Goal: Information Seeking & Learning: Check status

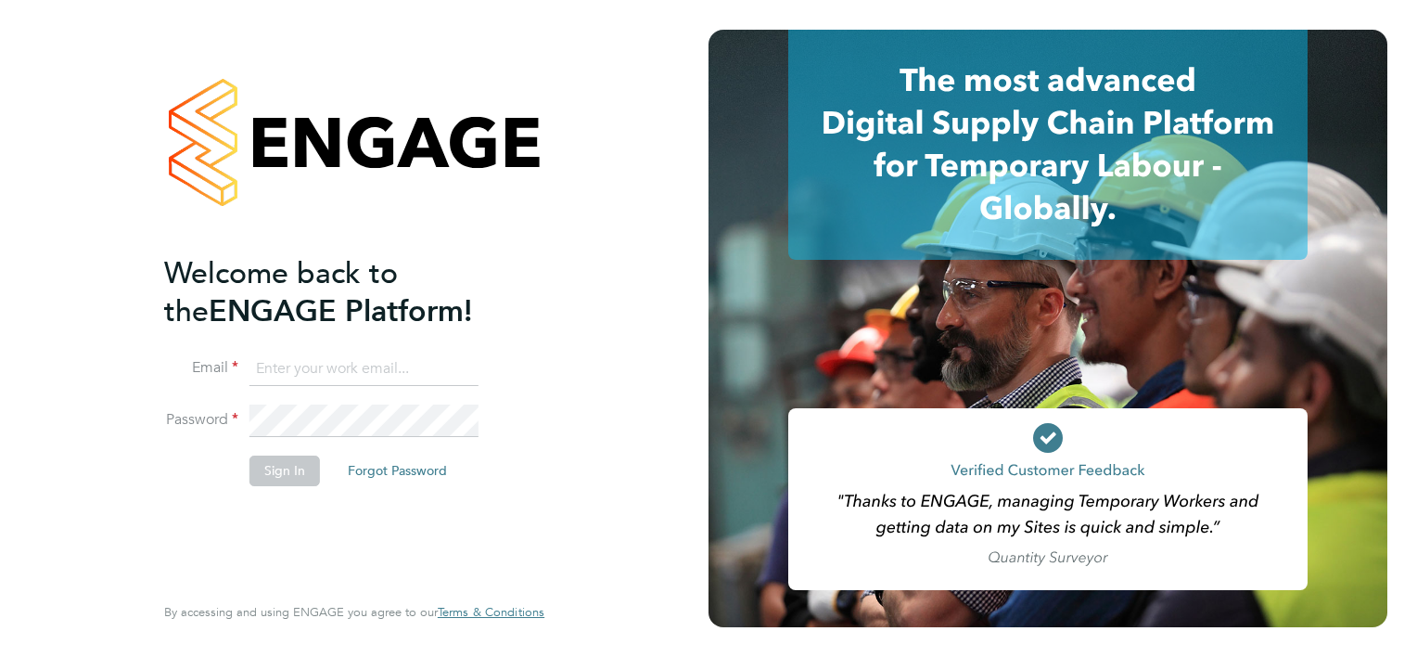
type input "nora@legacie.co.uk"
click at [300, 467] on button "Sign In" at bounding box center [284, 470] width 70 height 30
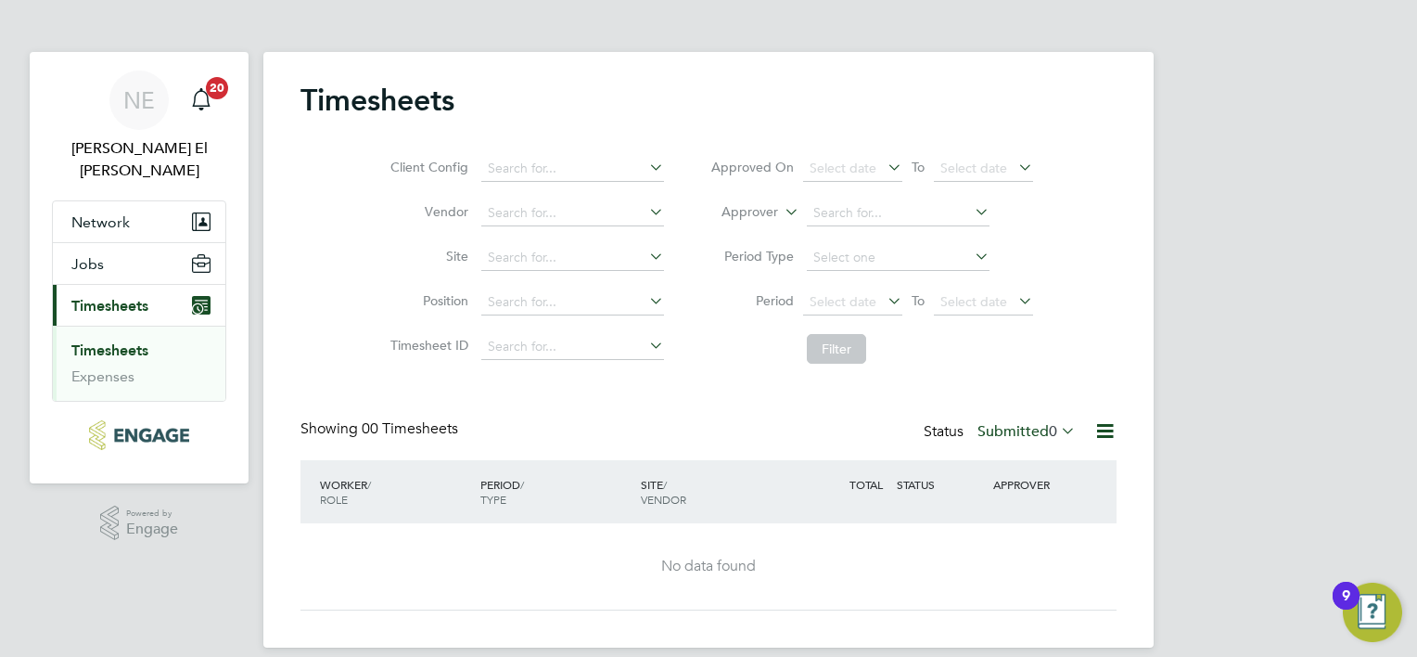
click at [1038, 453] on div "Showing 00 Timesheets Status Submitted 0" at bounding box center [708, 439] width 816 height 41
click at [1034, 438] on label "Submitted 0" at bounding box center [1026, 431] width 98 height 19
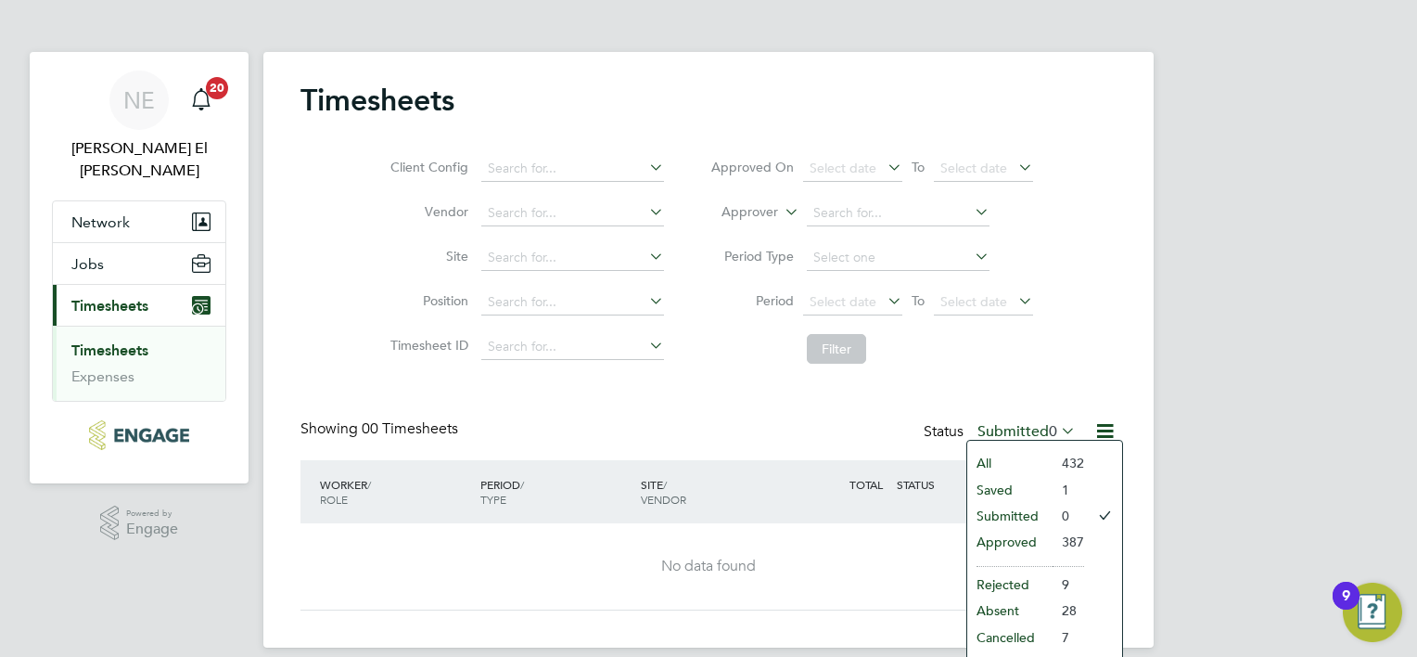
click at [1042, 539] on li "Approved" at bounding box center [1009, 542] width 85 height 26
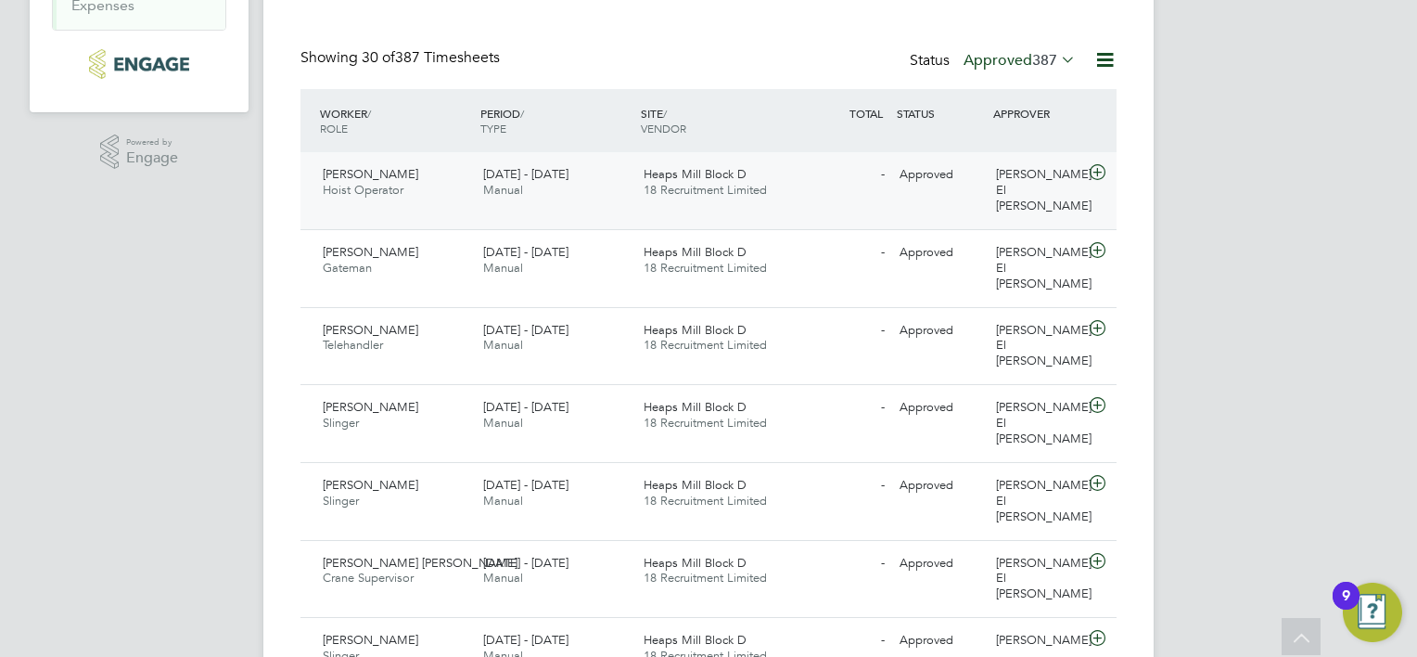
click at [440, 196] on div "Mark Costigan Hoist Operator 22 - 28 Sep 2025" at bounding box center [395, 183] width 160 height 46
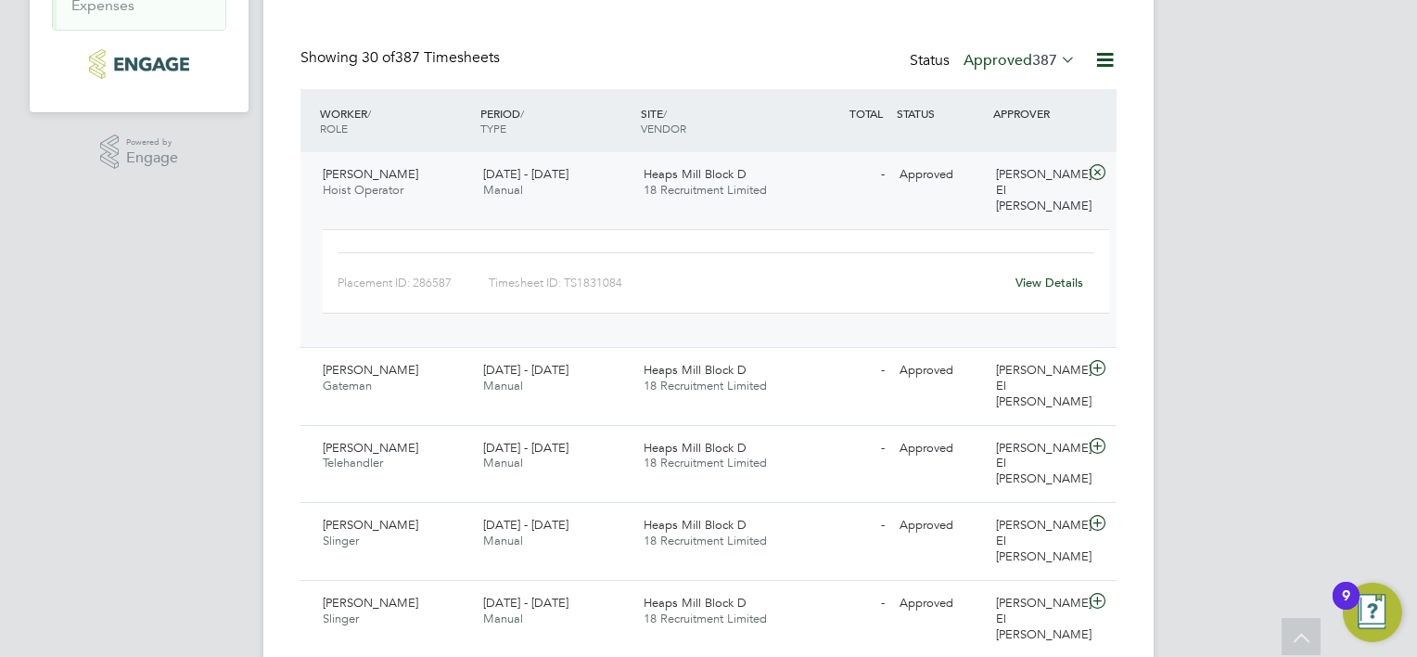
click at [1031, 268] on div "View Details" at bounding box center [1048, 283] width 91 height 30
click at [1039, 274] on link "View Details" at bounding box center [1049, 282] width 68 height 16
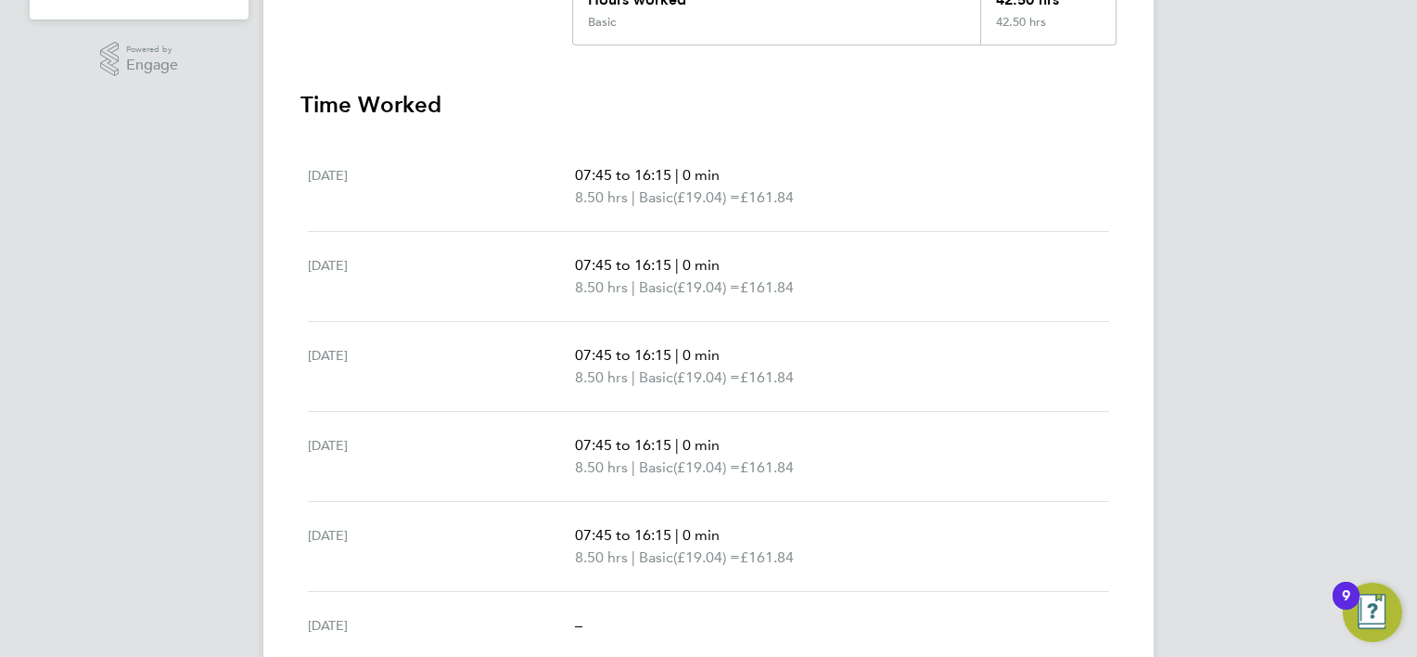
scroll to position [464, 0]
drag, startPoint x: 698, startPoint y: 197, endPoint x: 732, endPoint y: 198, distance: 33.4
click at [732, 198] on span "(£19.04) =" at bounding box center [706, 197] width 67 height 18
click at [712, 232] on div "[DATE] 07:45 to 16:15 | 0 min 8.50 hrs | Basic (£19.04) = £161.84" at bounding box center [708, 277] width 801 height 90
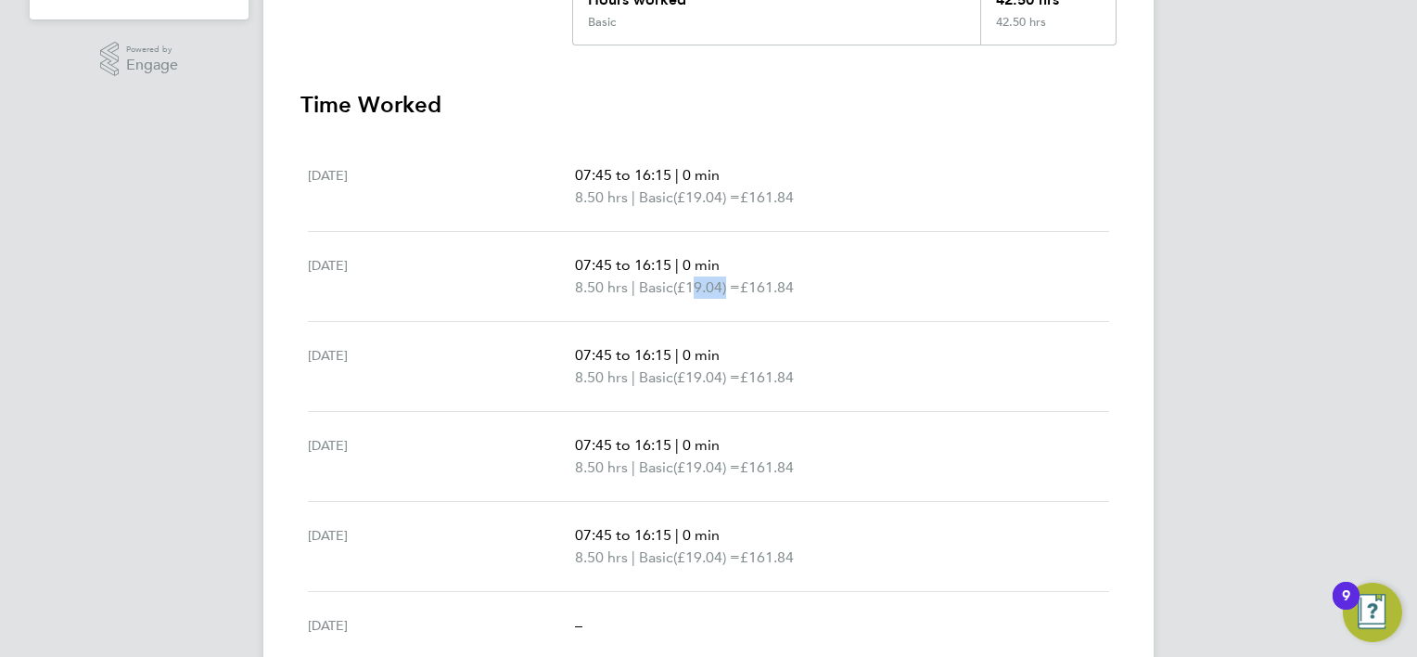
drag, startPoint x: 698, startPoint y: 286, endPoint x: 733, endPoint y: 284, distance: 34.4
click at [733, 284] on span "(£19.04) =" at bounding box center [706, 287] width 67 height 18
drag, startPoint x: 733, startPoint y: 284, endPoint x: 731, endPoint y: 376, distance: 91.8
click at [731, 376] on span "(£19.04) =" at bounding box center [706, 377] width 67 height 18
click at [731, 375] on span "(£19.04) =" at bounding box center [706, 377] width 67 height 18
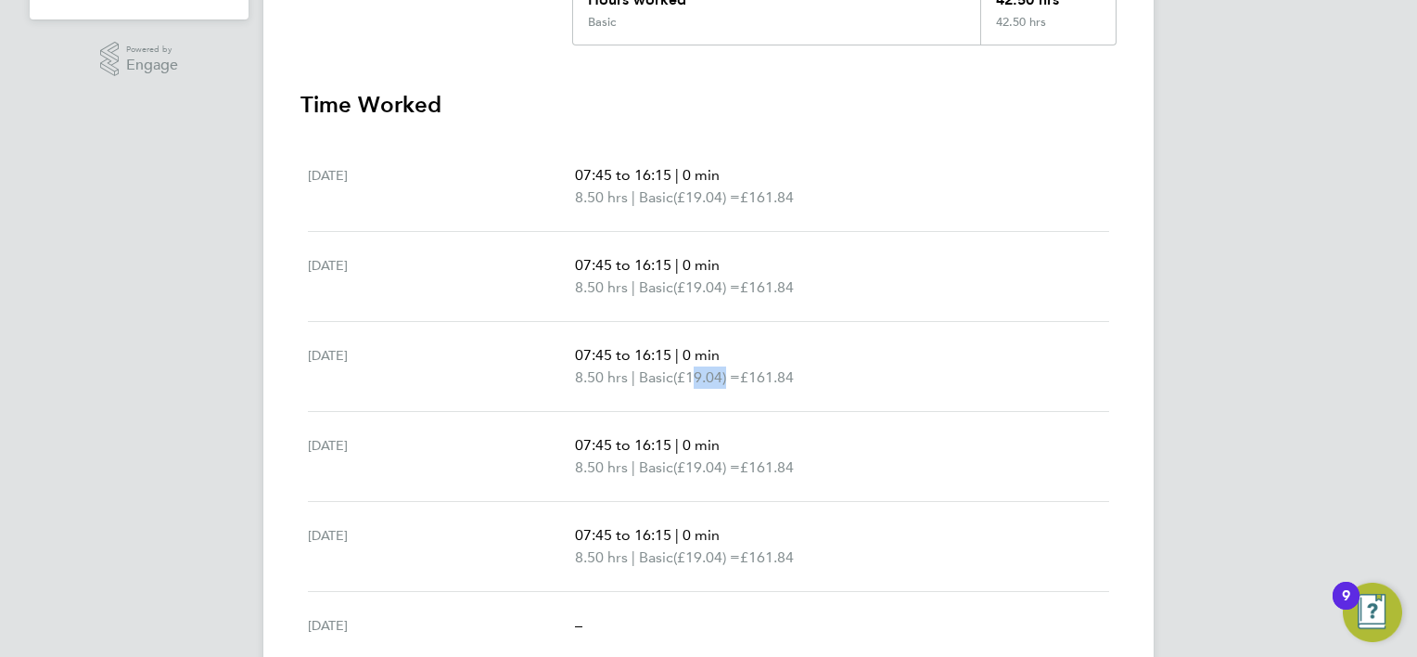
click at [731, 375] on span "(£19.04) =" at bounding box center [706, 377] width 67 height 18
drag, startPoint x: 690, startPoint y: 196, endPoint x: 735, endPoint y: 196, distance: 45.4
click at [735, 196] on span "(£19.04) =" at bounding box center [706, 197] width 67 height 18
click at [728, 224] on div "[DATE] 07:45 to 16:15 | 0 min 8.50 hrs | Basic (£19.04) = £161.84" at bounding box center [708, 187] width 801 height 90
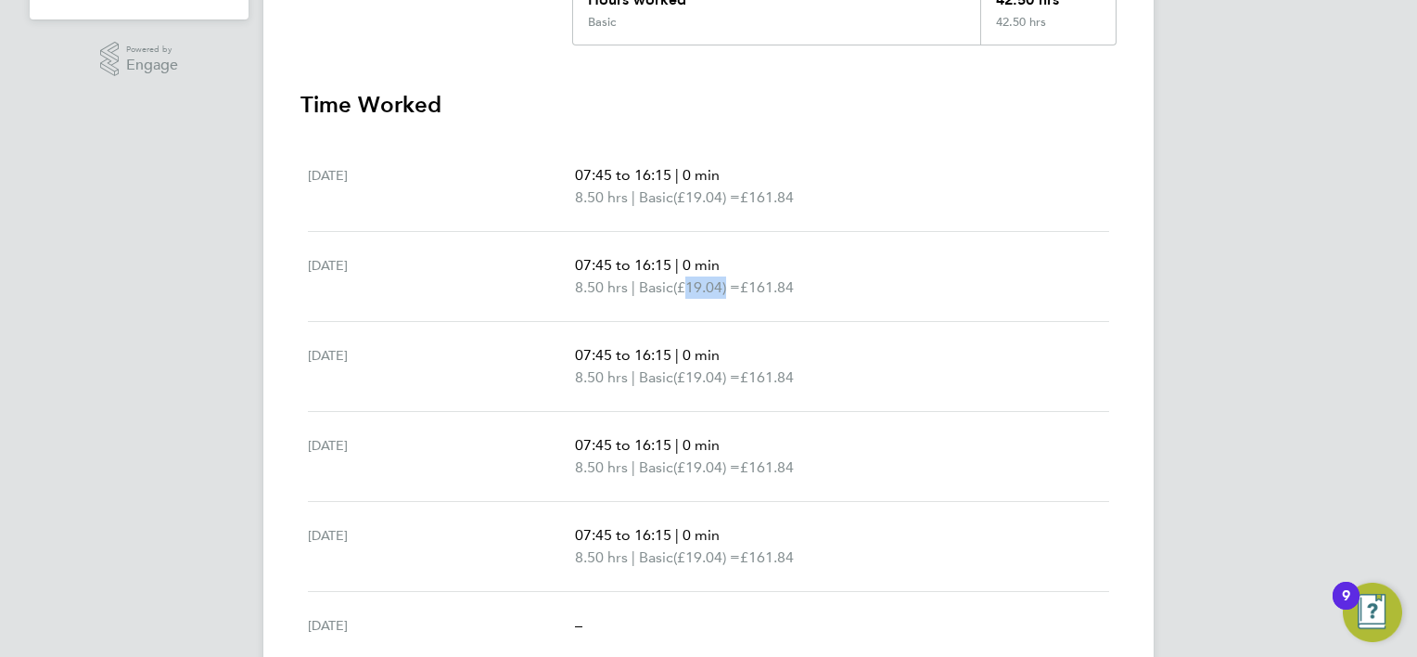
drag, startPoint x: 689, startPoint y: 284, endPoint x: 734, endPoint y: 282, distance: 44.6
click at [734, 282] on span "(£19.04) =" at bounding box center [706, 287] width 67 height 18
click at [733, 278] on span "(£19.04) =" at bounding box center [706, 287] width 67 height 18
click at [739, 287] on span "(£19.04) =" at bounding box center [706, 287] width 67 height 18
drag, startPoint x: 734, startPoint y: 283, endPoint x: 689, endPoint y: 284, distance: 45.4
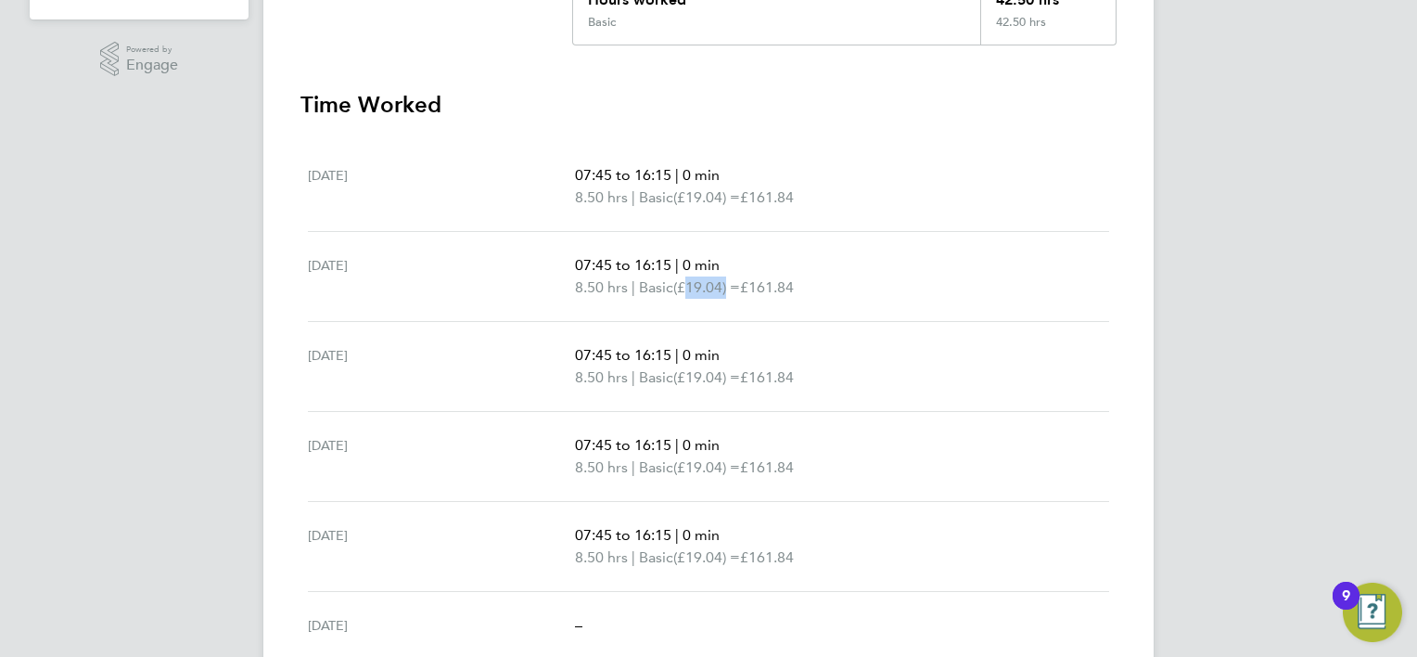
click at [689, 284] on span "(£19.04) =" at bounding box center [706, 287] width 67 height 18
click at [694, 284] on span "(£19.04) =" at bounding box center [706, 287] width 67 height 18
click at [694, 282] on span "(£19.04) =" at bounding box center [706, 287] width 67 height 18
drag, startPoint x: 692, startPoint y: 286, endPoint x: 734, endPoint y: 284, distance: 42.7
click at [734, 284] on span "(£19.04) =" at bounding box center [706, 287] width 67 height 18
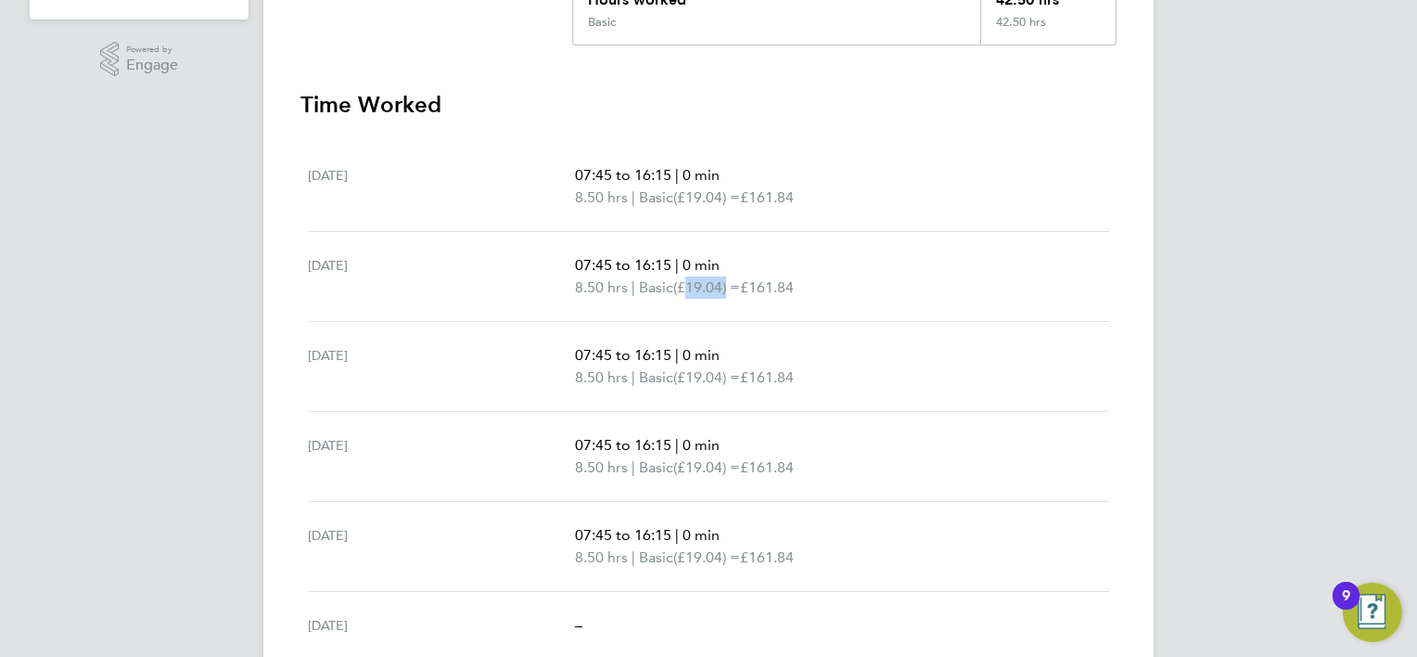
click at [734, 289] on span "(£19.04) =" at bounding box center [706, 287] width 67 height 18
click at [725, 290] on span "(£19.04) =" at bounding box center [706, 287] width 67 height 18
drag, startPoint x: 732, startPoint y: 285, endPoint x: 688, endPoint y: 286, distance: 43.6
click at [688, 286] on span "(£19.04) =" at bounding box center [706, 287] width 67 height 18
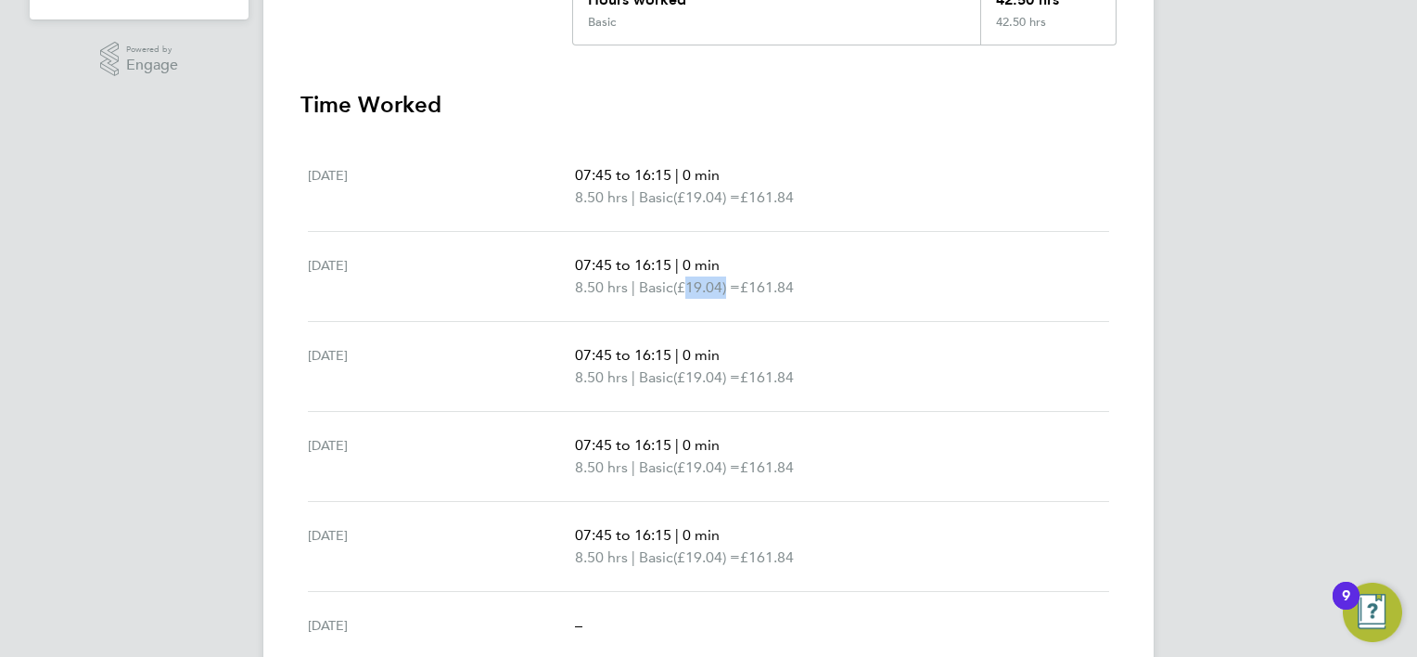
click at [688, 286] on span "(£19.04) =" at bounding box center [706, 287] width 67 height 18
click at [690, 293] on span "(£19.04) =" at bounding box center [706, 287] width 67 height 18
click at [693, 289] on span "(£19.04) =" at bounding box center [706, 287] width 67 height 18
drag, startPoint x: 693, startPoint y: 286, endPoint x: 715, endPoint y: 285, distance: 22.3
click at [715, 285] on span "(£19.04) =" at bounding box center [706, 287] width 67 height 18
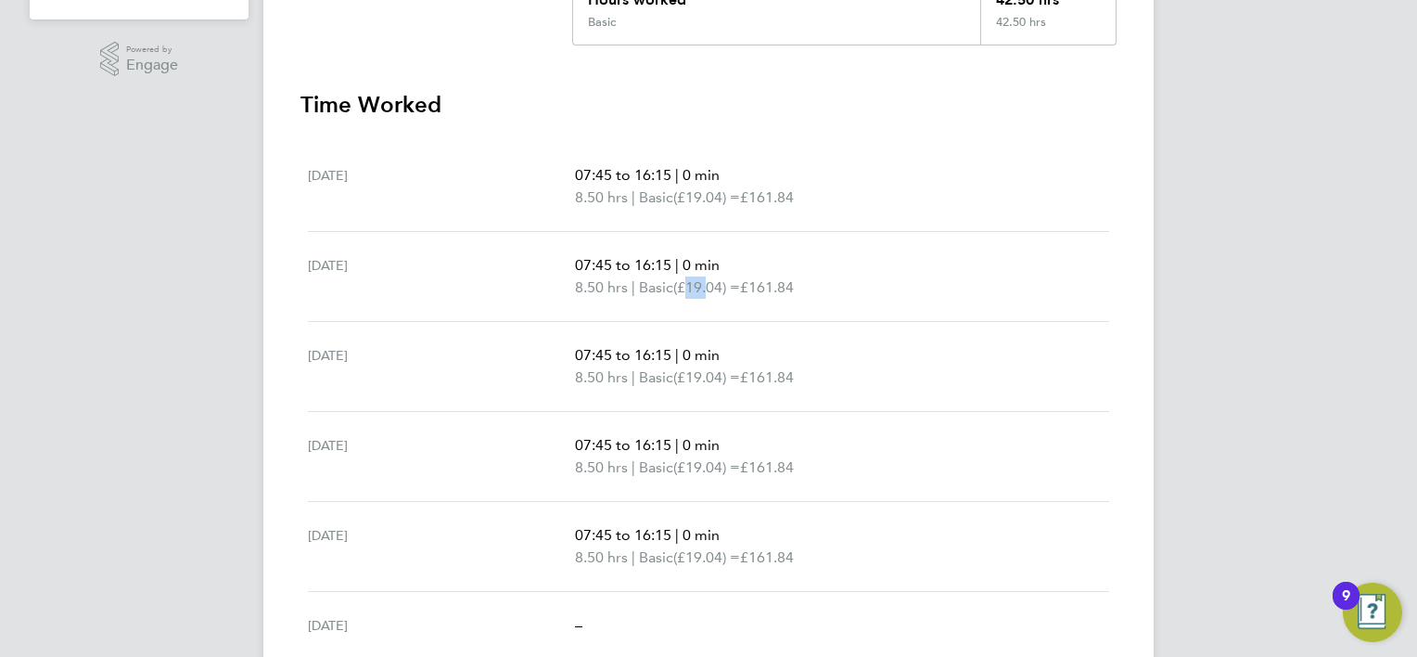
copy span "£19"
click at [746, 186] on p "8.50 hrs | Basic (£19.04) = £161.84" at bounding box center [834, 197] width 519 height 22
drag, startPoint x: 728, startPoint y: 178, endPoint x: 577, endPoint y: 180, distance: 151.2
click at [577, 180] on p "07:45 to 16:15 | 0 min" at bounding box center [834, 175] width 519 height 22
drag, startPoint x: 577, startPoint y: 180, endPoint x: 541, endPoint y: 163, distance: 39.8
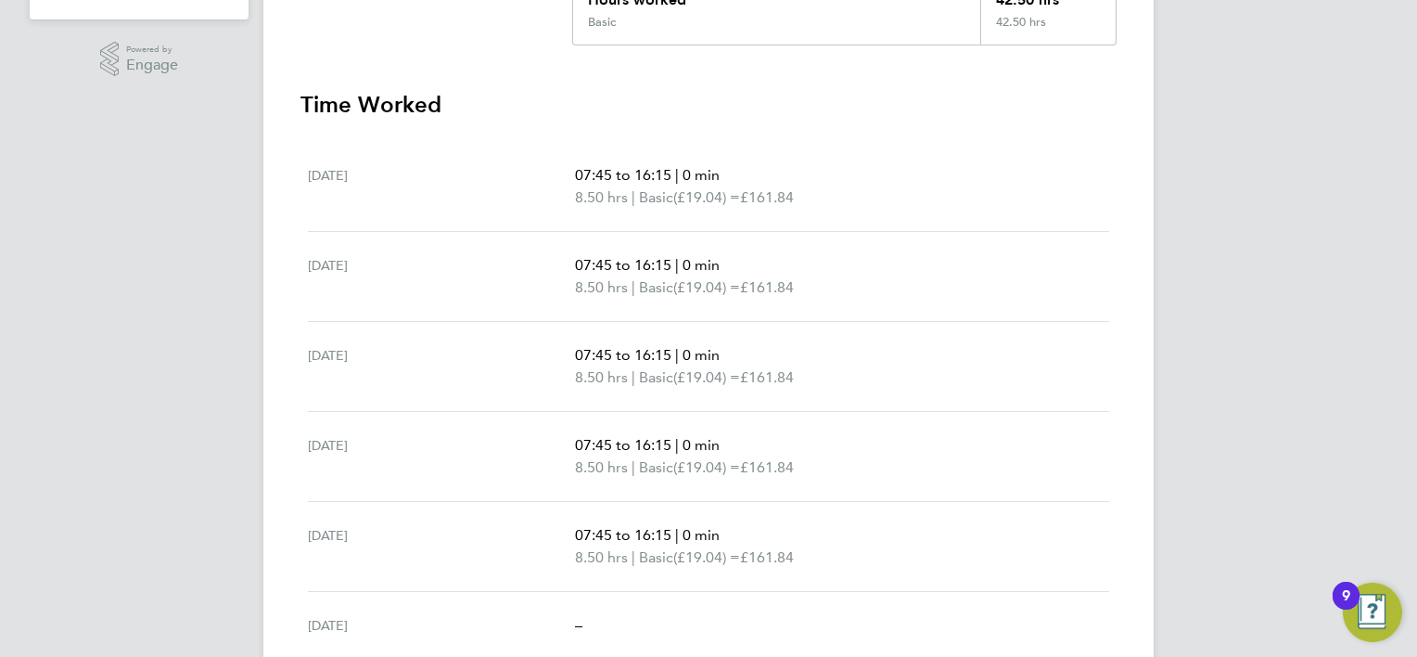
click at [541, 164] on div "[DATE]" at bounding box center [441, 186] width 267 height 45
click at [593, 156] on div "[DATE] 07:45 to 16:15 | 0 min 8.50 hrs | Basic (£19.04) = £161.84" at bounding box center [708, 187] width 801 height 90
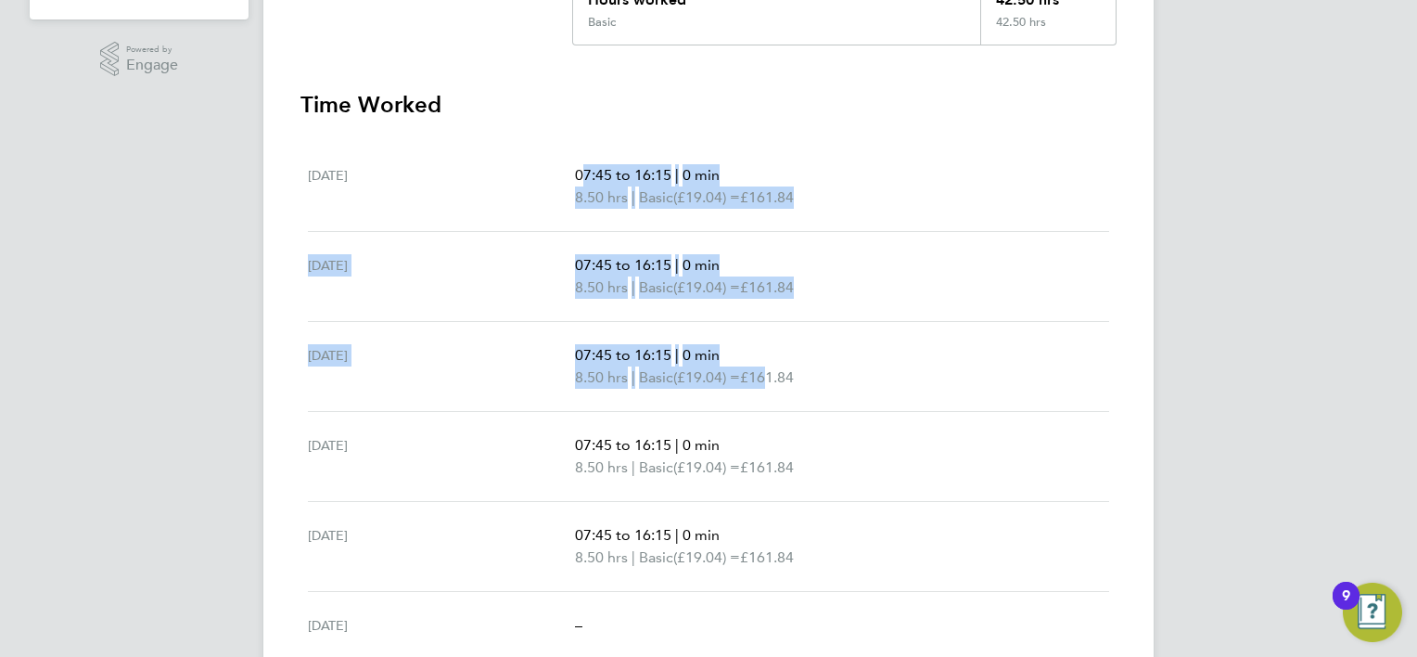
drag, startPoint x: 575, startPoint y: 164, endPoint x: 772, endPoint y: 397, distance: 304.7
click at [772, 397] on ul "[DATE] 07:45 to 16:15 | 0 min 8.50 hrs | Basic (£19.04) = £161.84 [DATE] 07:45 …" at bounding box center [708, 434] width 816 height 585
click at [772, 397] on div "[DATE] 07:45 to 16:15 | 0 min 8.50 hrs | Basic (£19.04) = £161.84" at bounding box center [708, 367] width 801 height 90
drag, startPoint x: 772, startPoint y: 397, endPoint x: 723, endPoint y: 328, distance: 83.9
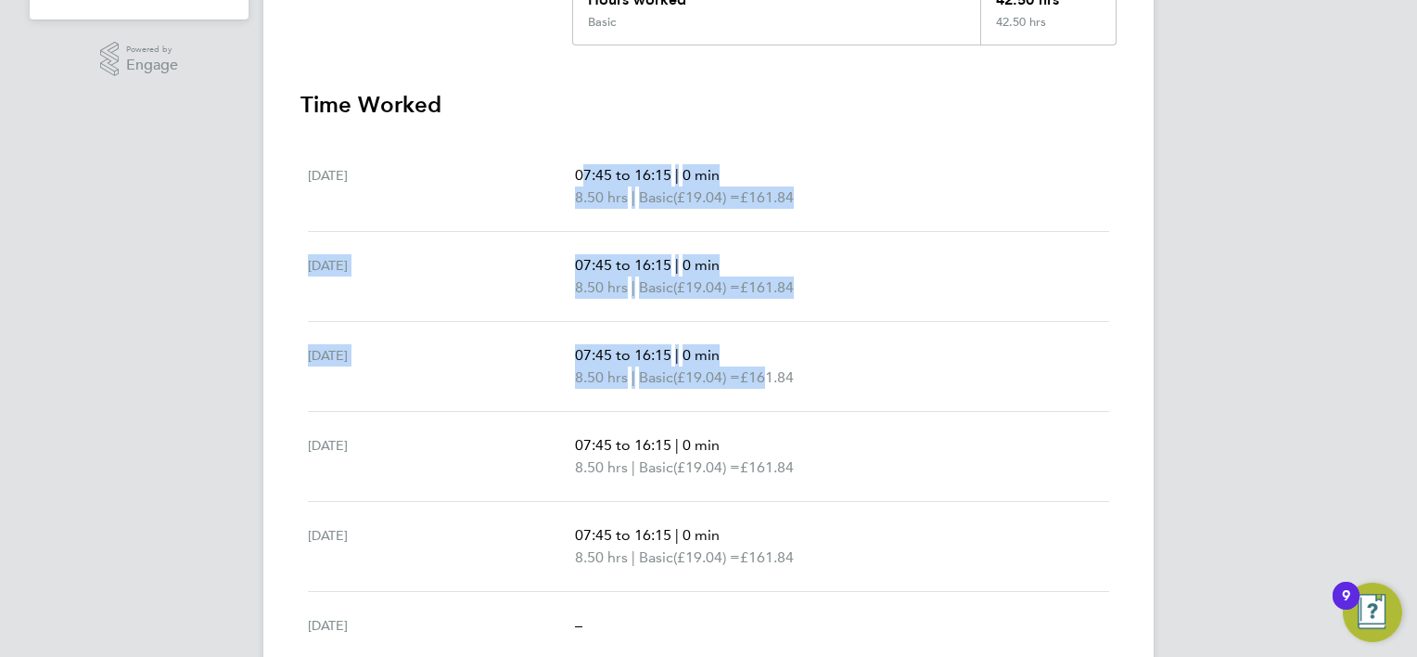
click at [723, 328] on div "[DATE] 07:45 to 16:15 | 0 min 8.50 hrs | Basic (£19.04) = £161.84" at bounding box center [708, 367] width 801 height 90
click at [720, 304] on div "[DATE] 07:45 to 16:15 | 0 min 8.50 hrs | Basic (£19.04) = £161.84" at bounding box center [708, 277] width 801 height 90
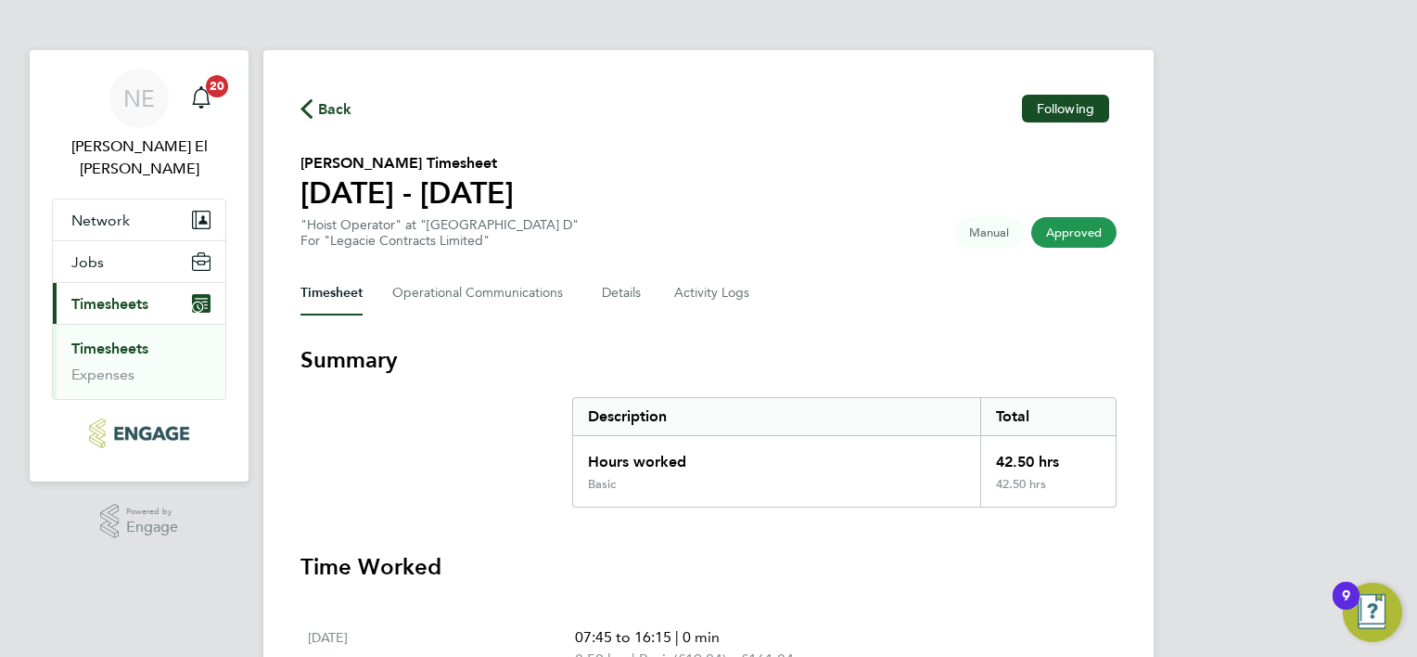
scroll to position [0, 0]
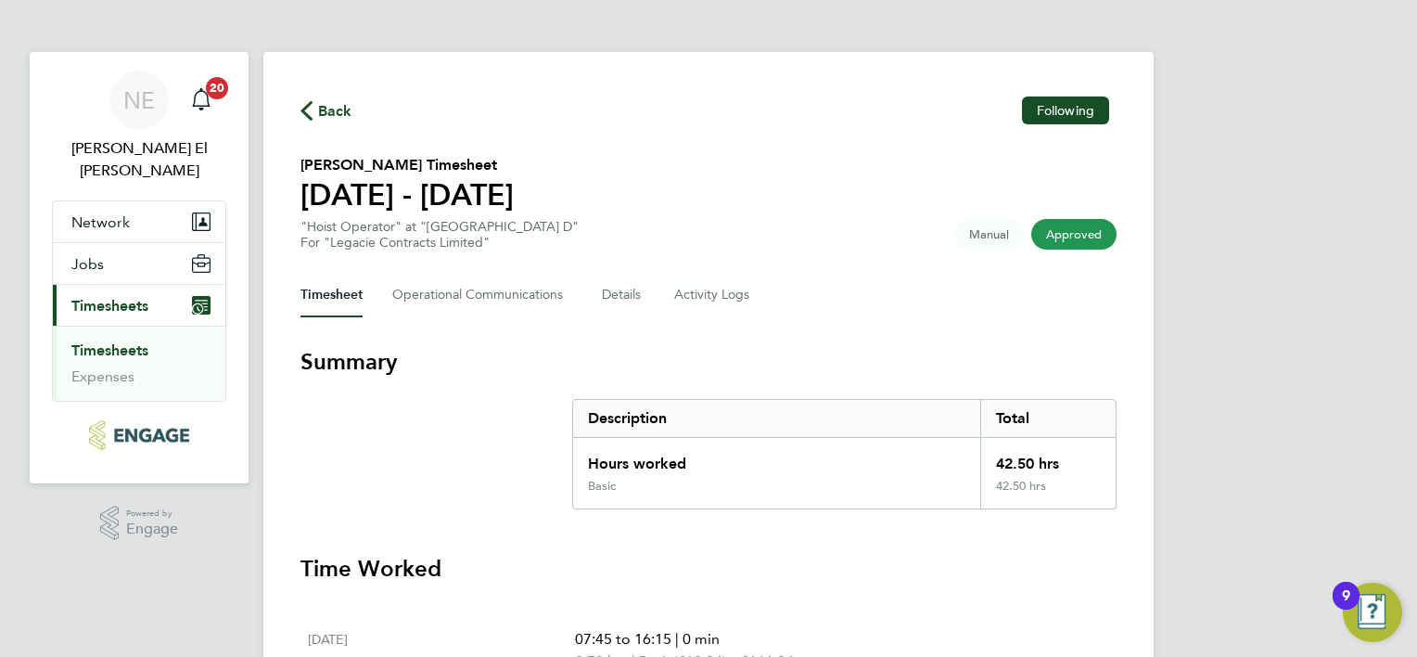
click at [327, 107] on span "Back" at bounding box center [335, 111] width 34 height 22
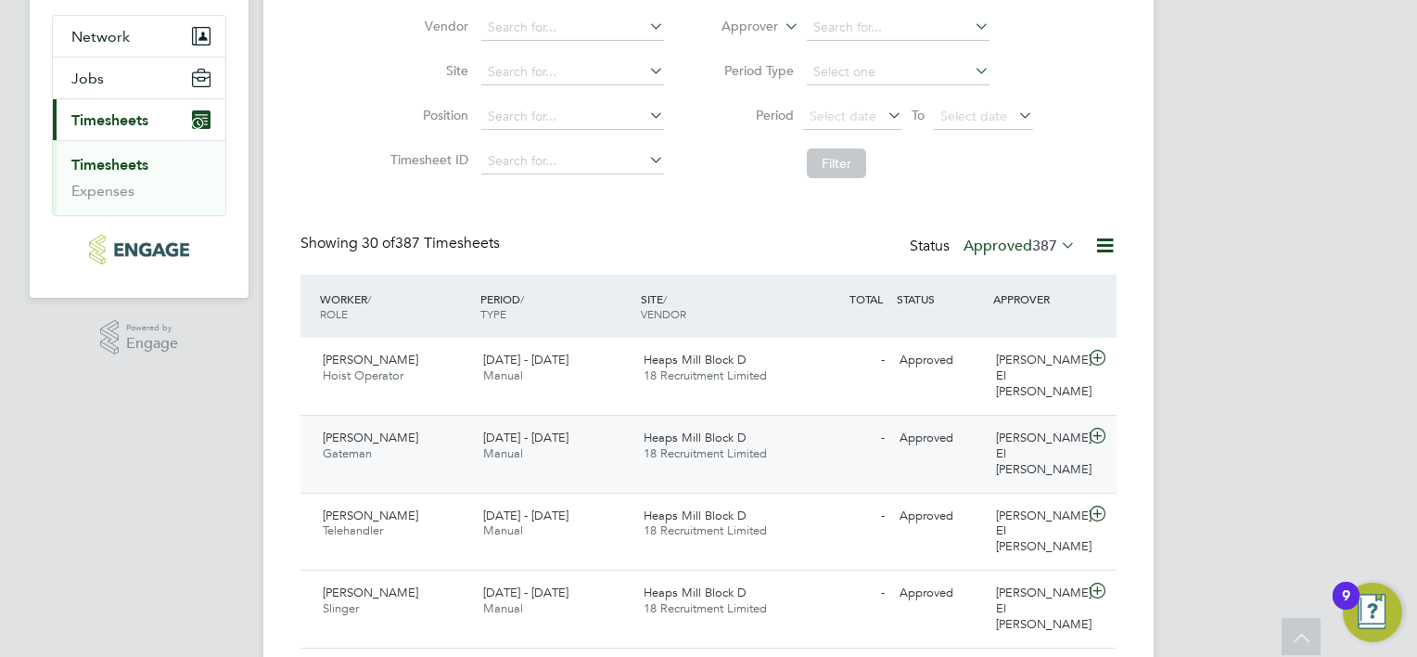
click at [753, 428] on div "Heaps Mill Block D 18 Recruitment Limited" at bounding box center [716, 446] width 160 height 46
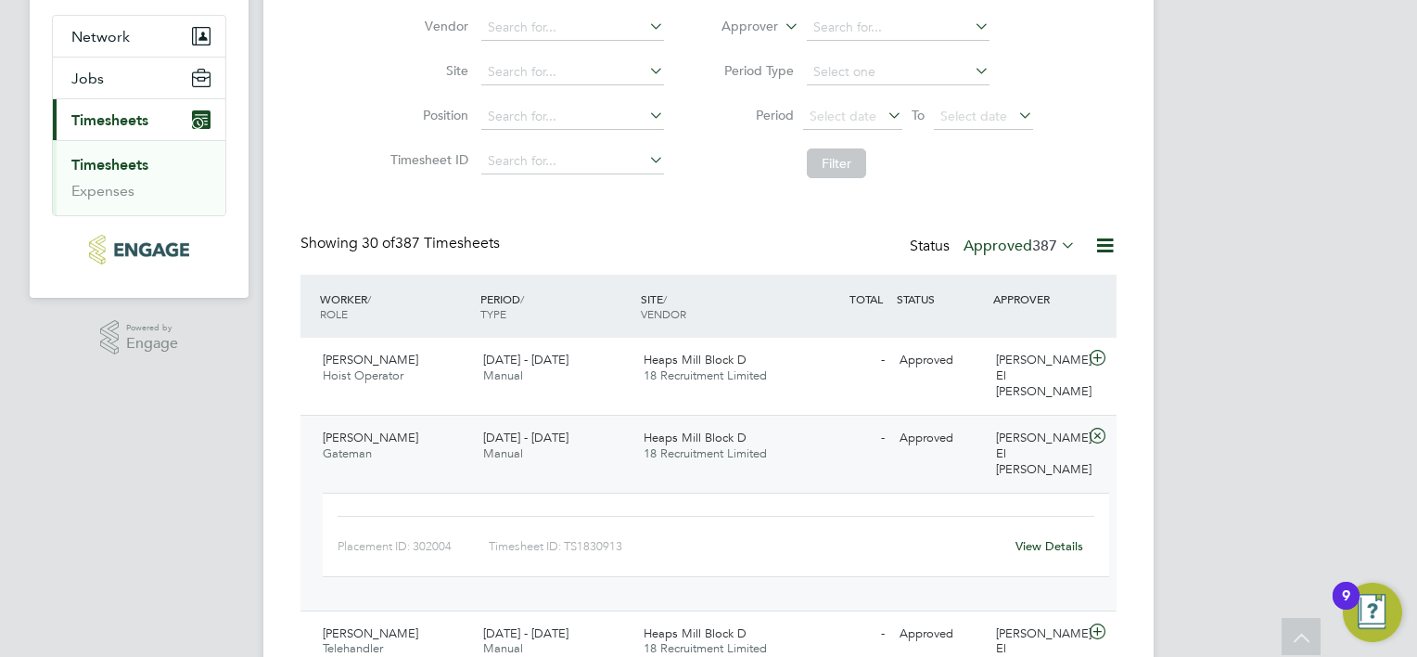
click at [1059, 538] on link "View Details" at bounding box center [1049, 546] width 68 height 16
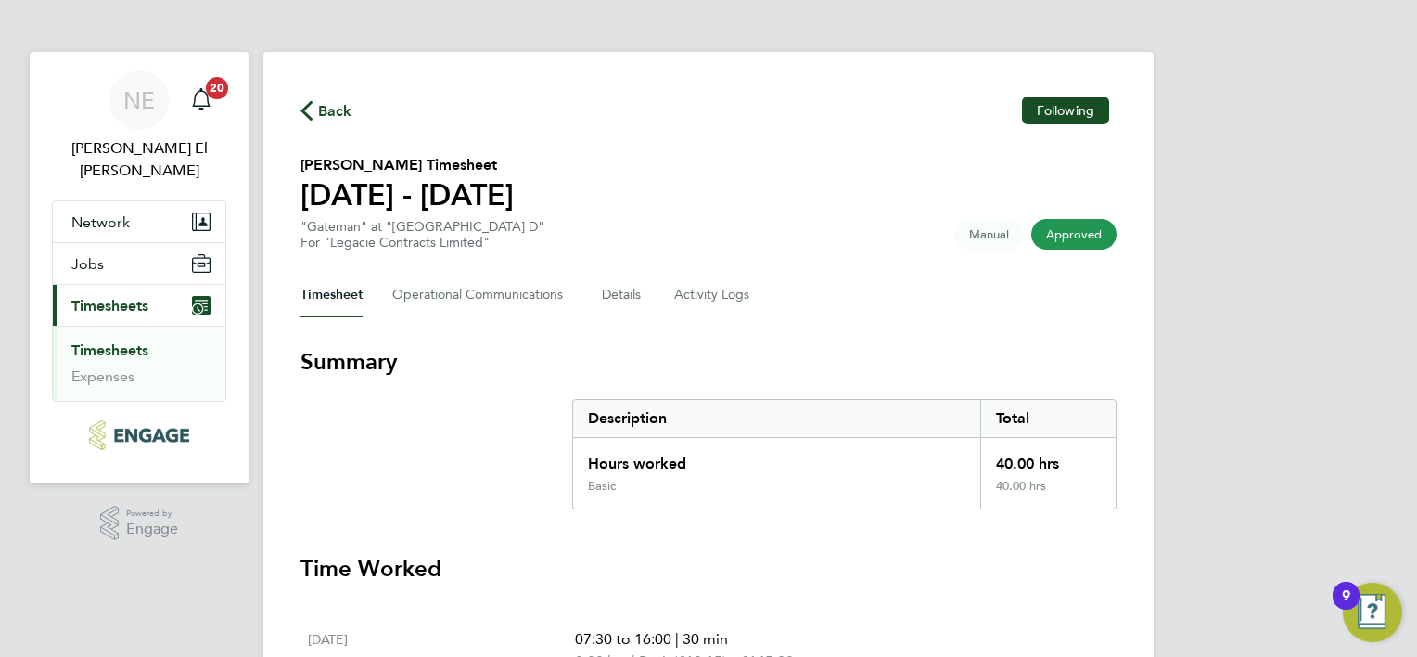
click at [321, 111] on span "Back" at bounding box center [335, 111] width 34 height 22
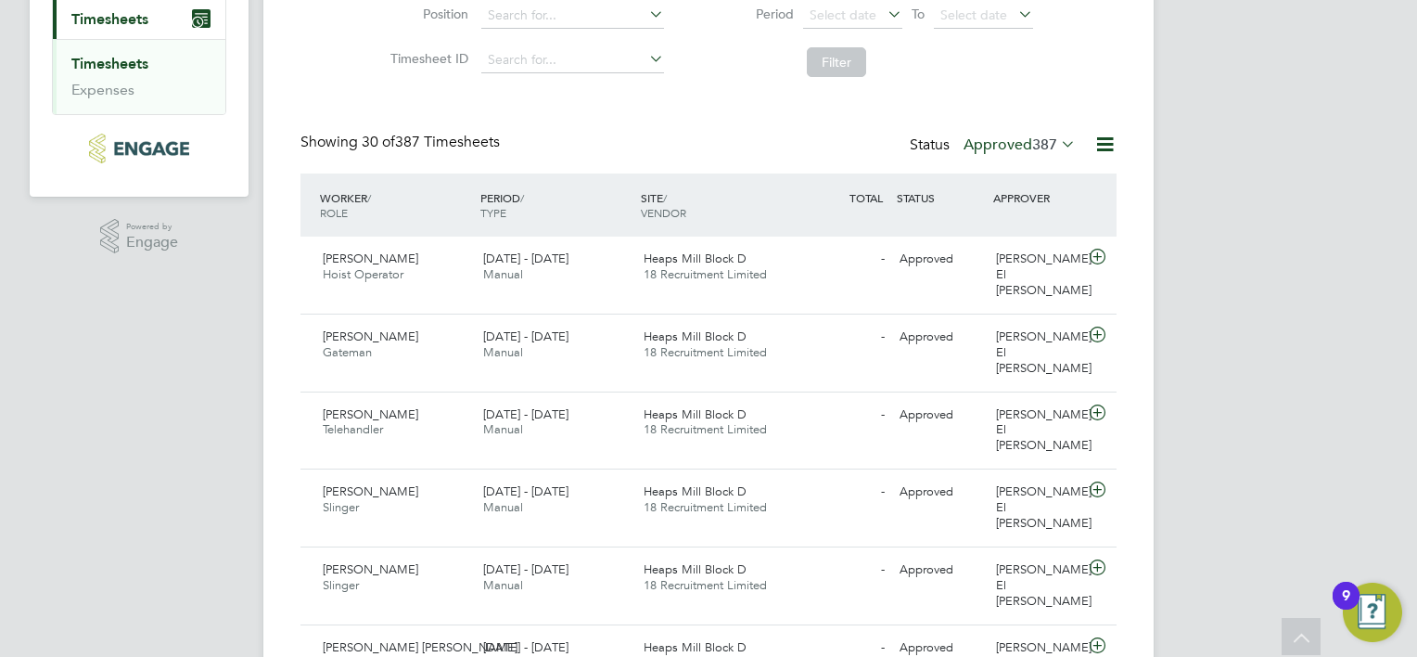
scroll to position [185, 0]
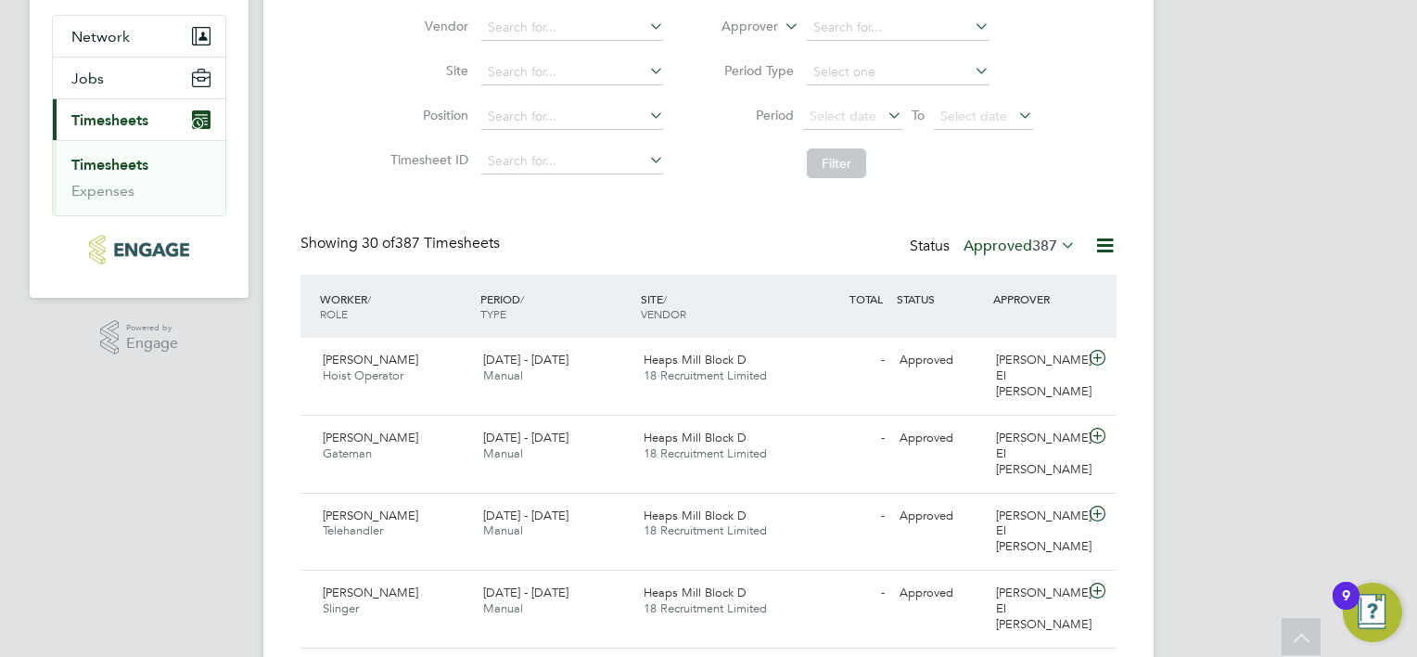
click at [1010, 242] on label "Approved 387" at bounding box center [1020, 245] width 112 height 19
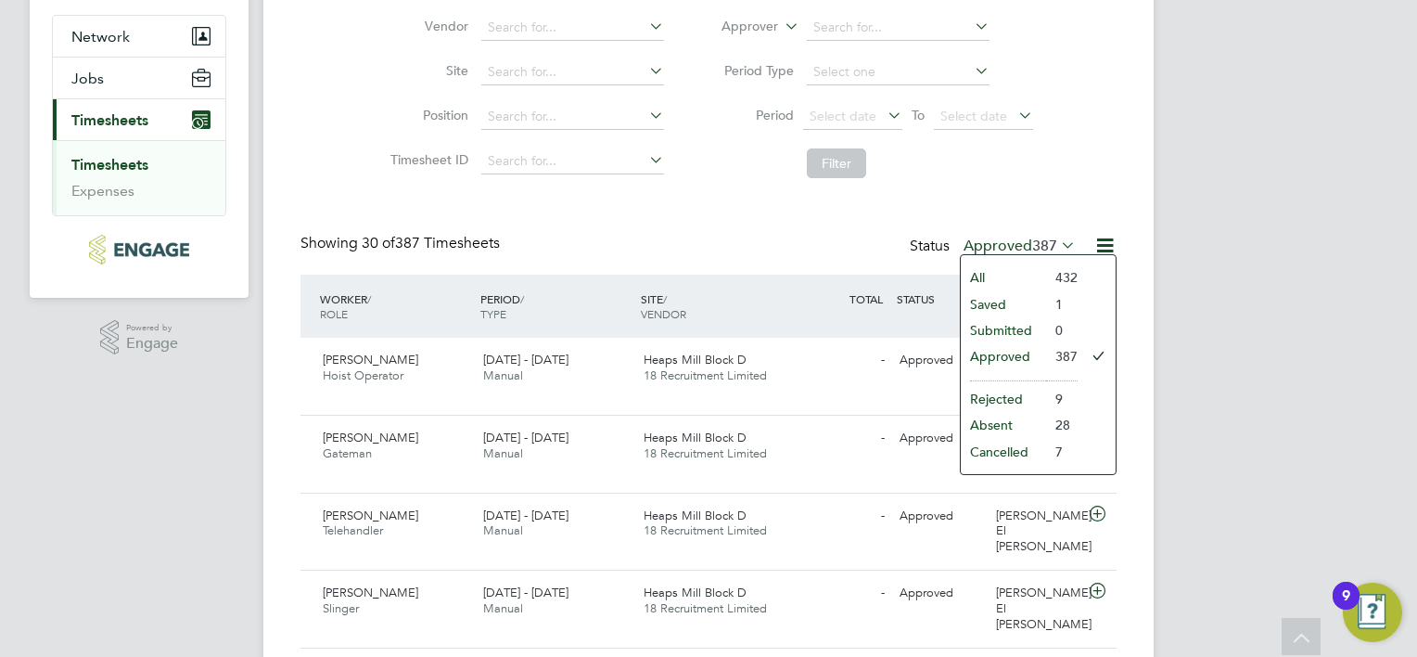
click at [1051, 278] on li "432" at bounding box center [1062, 277] width 32 height 26
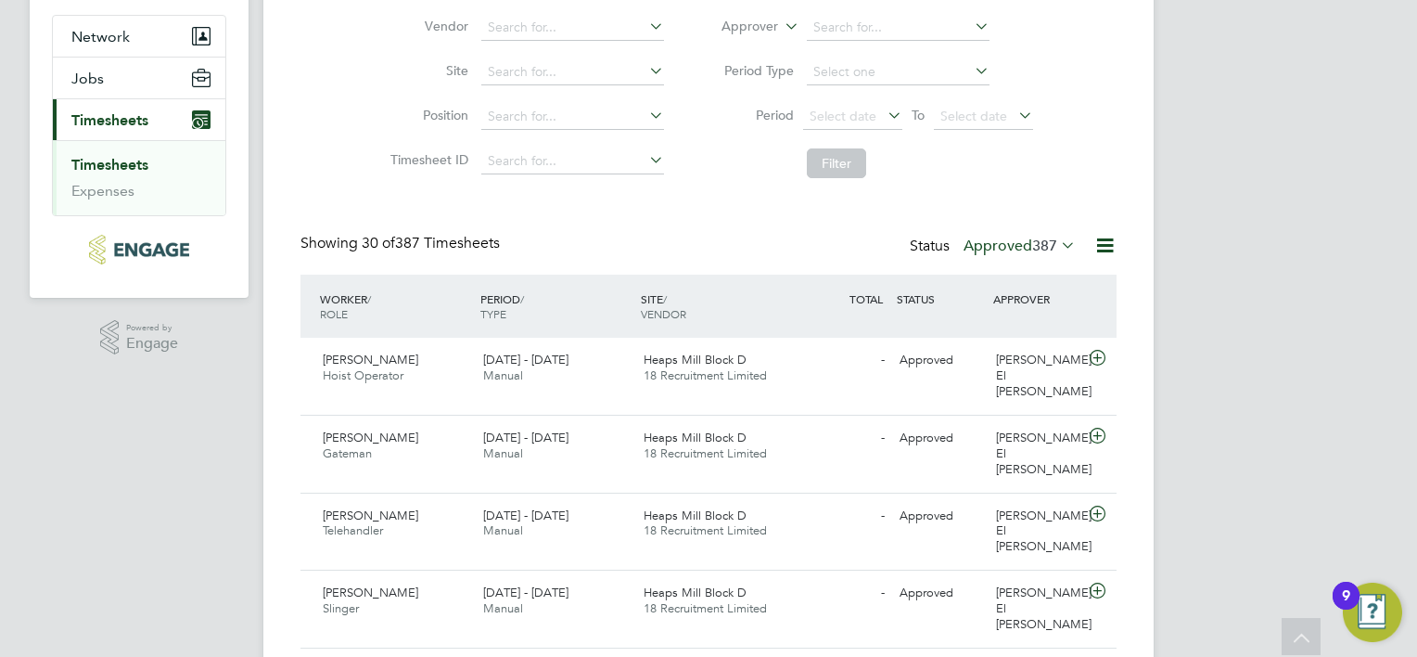
click at [1057, 249] on icon at bounding box center [1057, 245] width 0 height 26
